Goal: Check status: Check status

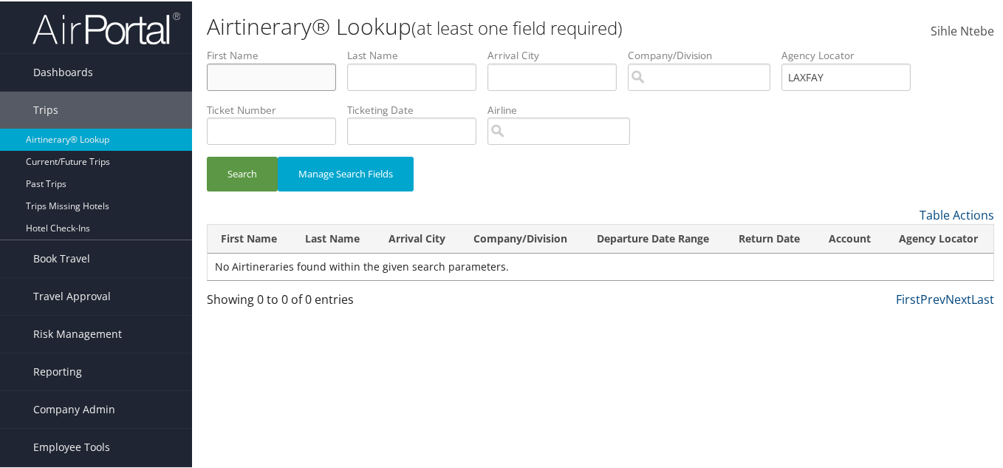
click at [290, 80] on input "text" at bounding box center [271, 75] width 129 height 27
click at [287, 76] on input "text" at bounding box center [271, 75] width 129 height 27
paste input "[PERSON_NAME]"
type input "[PERSON_NAME]"
click at [393, 76] on input "text" at bounding box center [411, 75] width 129 height 27
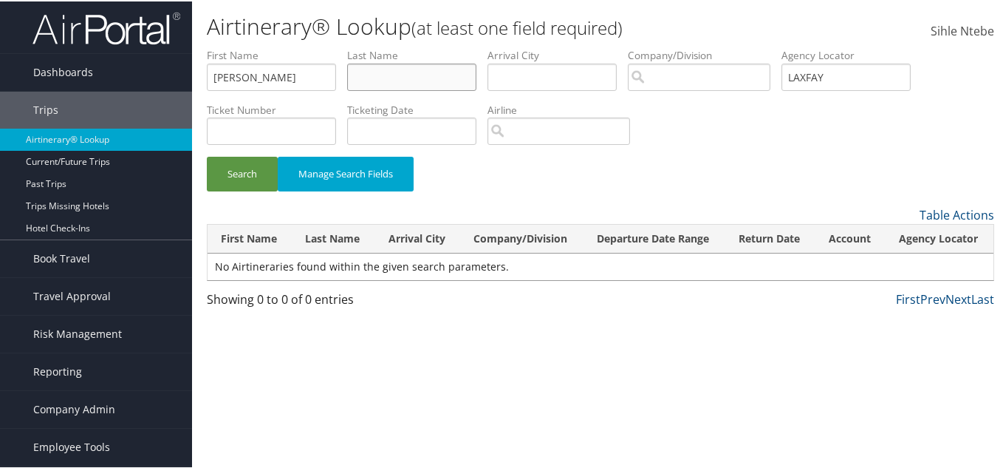
paste input "[PERSON_NAME]"
type input "[PERSON_NAME]"
drag, startPoint x: 873, startPoint y: 80, endPoint x: 756, endPoint y: 78, distance: 117.5
click at [756, 47] on ul "First Name [PERSON_NAME] Last Name [PERSON_NAME] Departure City Arrival City Co…" at bounding box center [600, 47] width 787 height 0
drag, startPoint x: 253, startPoint y: 166, endPoint x: 442, endPoint y: 145, distance: 190.2
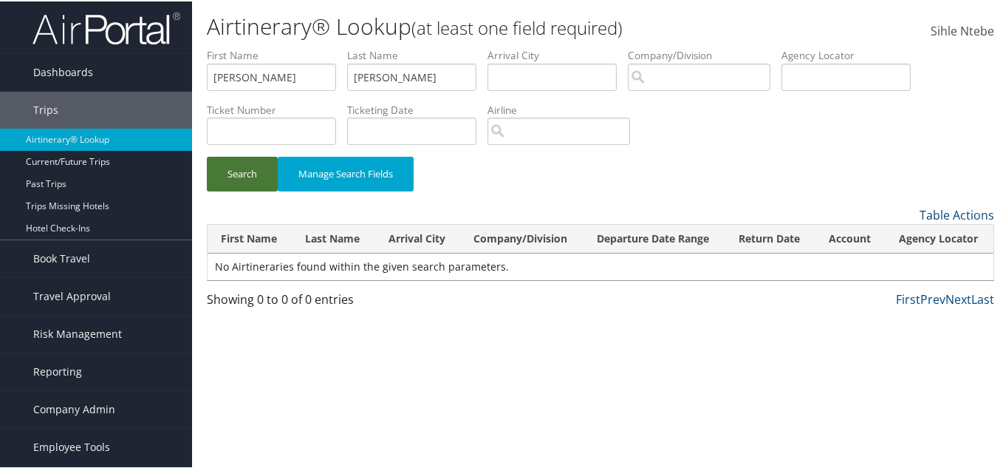
click at [261, 165] on button "Search" at bounding box center [242, 172] width 71 height 35
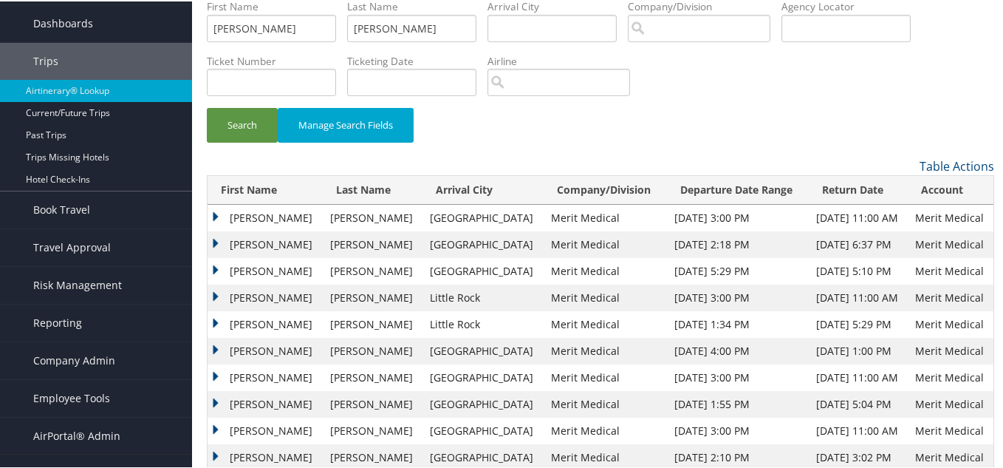
scroll to position [74, 0]
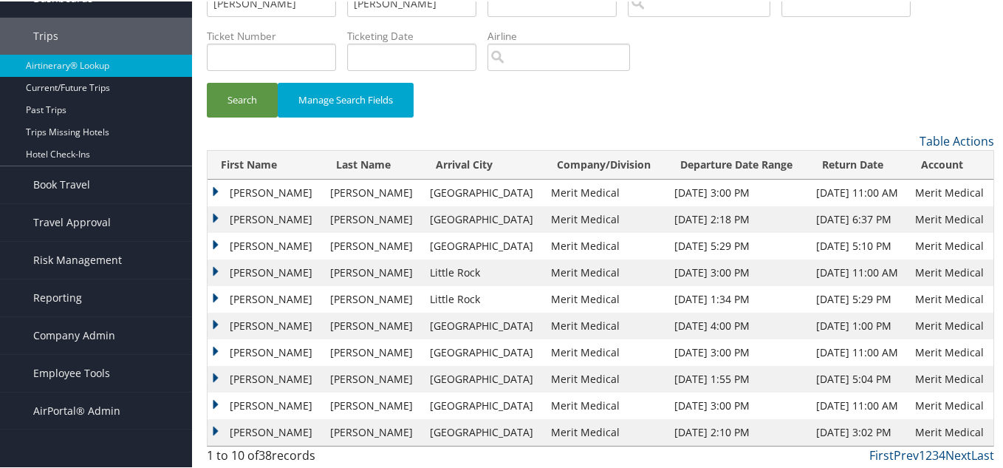
drag, startPoint x: 213, startPoint y: 292, endPoint x: 220, endPoint y: 297, distance: 8.0
click at [213, 292] on td "[PERSON_NAME]" at bounding box center [265, 297] width 115 height 27
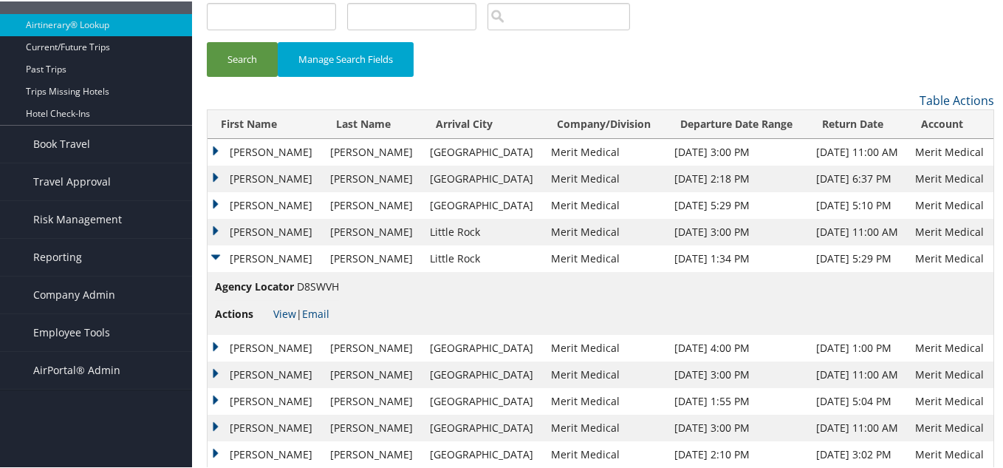
scroll to position [137, 0]
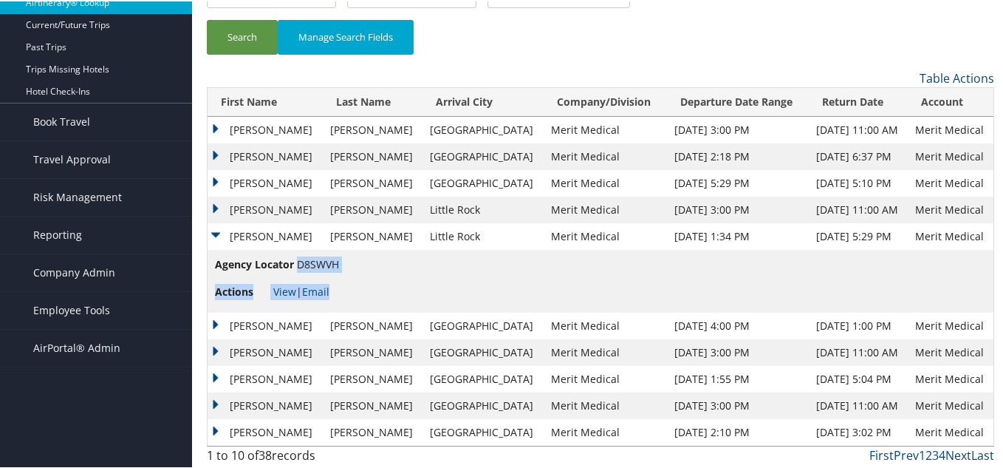
drag, startPoint x: 340, startPoint y: 263, endPoint x: 311, endPoint y: 275, distance: 31.8
click at [303, 266] on td "Agency Locator D8SWVH Actions View | Email" at bounding box center [601, 279] width 786 height 63
click at [312, 277] on li "Actions View | Email" at bounding box center [277, 290] width 124 height 27
click at [346, 277] on td "Agency Locator D8SWVH Actions View | Email" at bounding box center [601, 279] width 786 height 63
drag, startPoint x: 343, startPoint y: 261, endPoint x: 313, endPoint y: 272, distance: 32.2
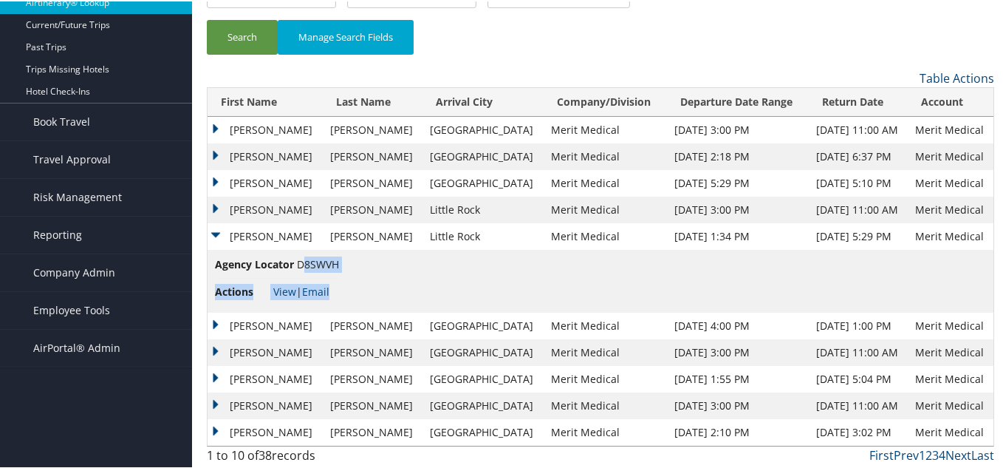
click at [304, 260] on td "Agency Locator D8SWVH Actions View | Email" at bounding box center [601, 279] width 786 height 63
click at [315, 272] on li "Agency Locator D8SWVH" at bounding box center [277, 266] width 124 height 22
click at [298, 265] on span "D8SWVH" at bounding box center [318, 263] width 42 height 14
drag, startPoint x: 298, startPoint y: 264, endPoint x: 339, endPoint y: 262, distance: 40.6
click at [339, 262] on span "D8SWVH" at bounding box center [318, 263] width 42 height 14
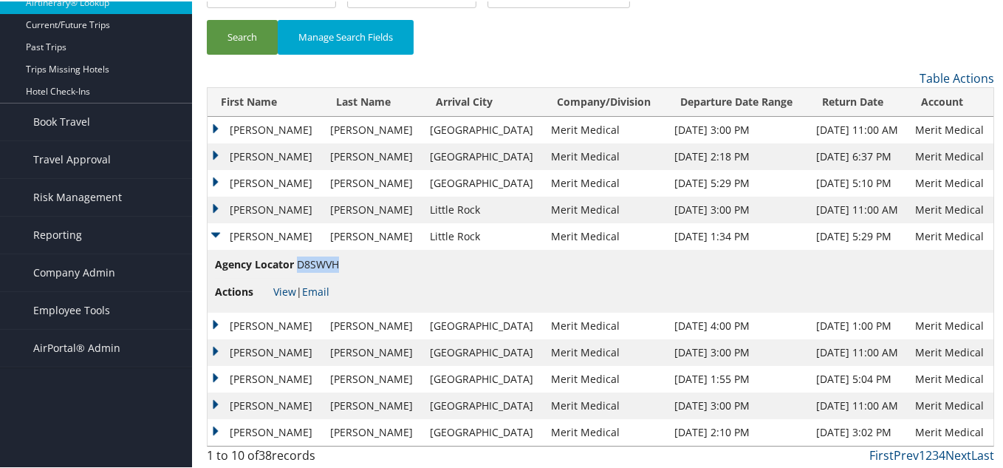
copy span "D8SWVH"
click at [222, 207] on td "[PERSON_NAME]" at bounding box center [265, 208] width 115 height 27
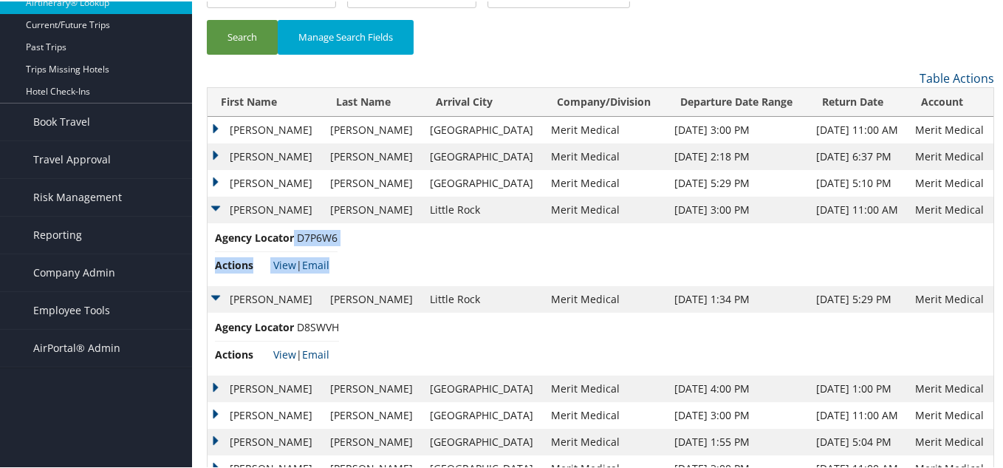
drag, startPoint x: 339, startPoint y: 234, endPoint x: 292, endPoint y: 240, distance: 47.6
click at [292, 240] on td "Agency Locator D7P6W6 Actions View | Email" at bounding box center [601, 253] width 786 height 63
click at [311, 247] on li "Agency Locator D7P6W6" at bounding box center [276, 239] width 123 height 22
click at [308, 245] on li "Agency Locator D7P6W6" at bounding box center [276, 239] width 123 height 22
click at [352, 253] on td "Agency Locator D7P6W6 Actions View | Email" at bounding box center [601, 253] width 786 height 63
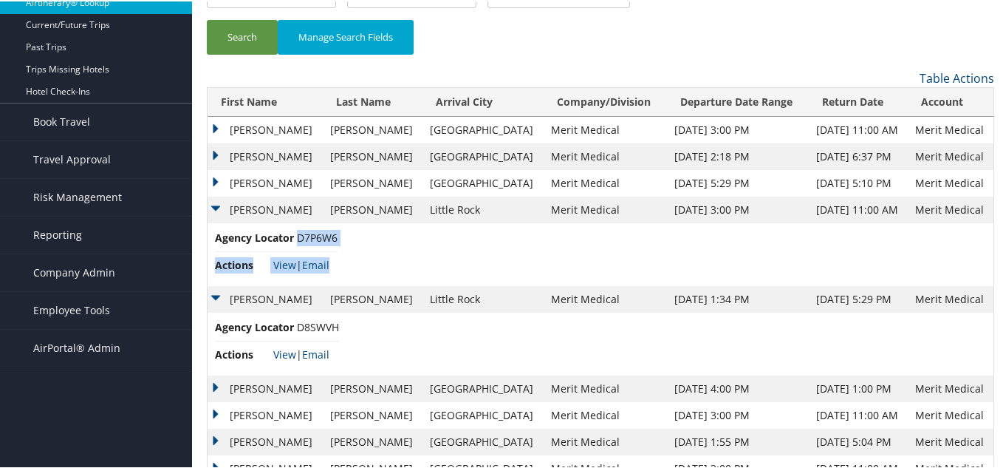
drag, startPoint x: 339, startPoint y: 236, endPoint x: 297, endPoint y: 238, distance: 42.2
click at [297, 238] on td "Agency Locator D7P6W6 Actions View | Email" at bounding box center [601, 253] width 786 height 63
click at [301, 242] on li "Agency Locator D7P6W6" at bounding box center [276, 239] width 123 height 22
drag, startPoint x: 294, startPoint y: 234, endPoint x: 335, endPoint y: 238, distance: 41.5
click at [335, 238] on li "Agency Locator D7P6W6" at bounding box center [276, 239] width 123 height 22
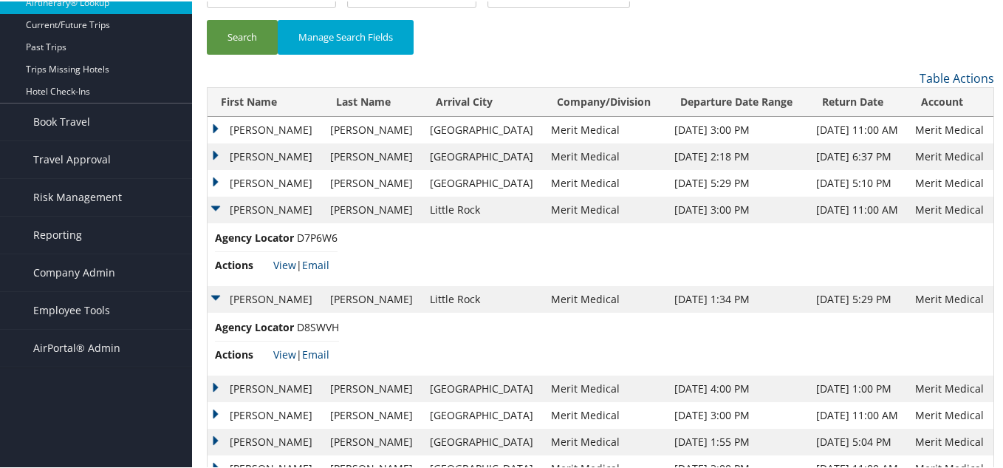
click at [340, 253] on td "Agency Locator D7P6W6 Actions View | Email" at bounding box center [601, 253] width 786 height 63
drag, startPoint x: 337, startPoint y: 236, endPoint x: 296, endPoint y: 234, distance: 40.7
click at [297, 234] on span "D7P6W6" at bounding box center [317, 236] width 41 height 14
copy span "D7P6W6"
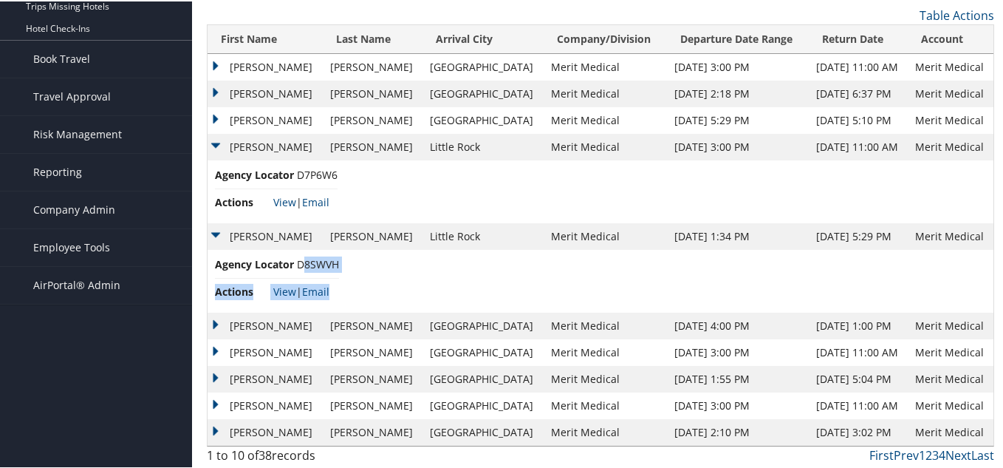
drag, startPoint x: 343, startPoint y: 262, endPoint x: 311, endPoint y: 270, distance: 32.8
click at [303, 265] on td "Agency Locator D8SWVH Actions View | Email" at bounding box center [601, 279] width 786 height 63
click at [312, 271] on li "Agency Locator D8SWVH" at bounding box center [277, 266] width 124 height 22
drag, startPoint x: 296, startPoint y: 262, endPoint x: 339, endPoint y: 265, distance: 42.9
click at [339, 265] on span "D8SWVH" at bounding box center [318, 263] width 42 height 14
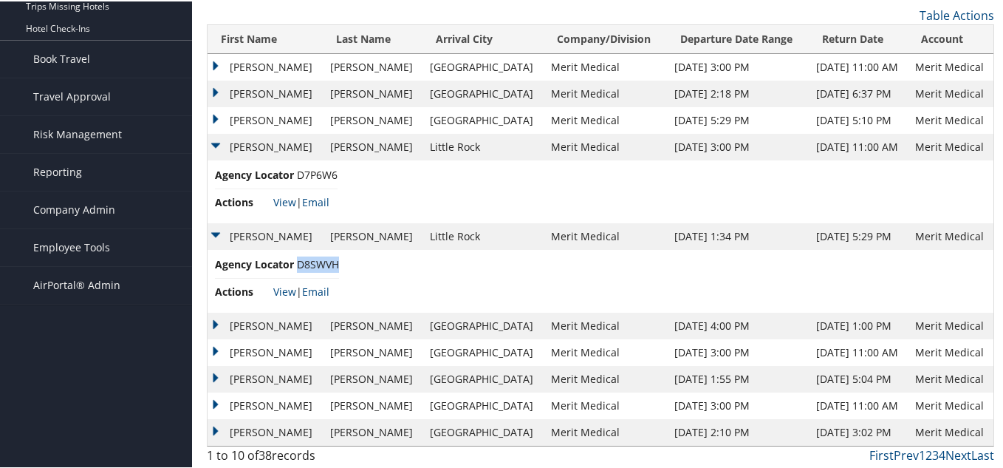
copy span "D8SWVH"
click at [282, 288] on link "View" at bounding box center [284, 290] width 23 height 14
